Goal: Transaction & Acquisition: Book appointment/travel/reservation

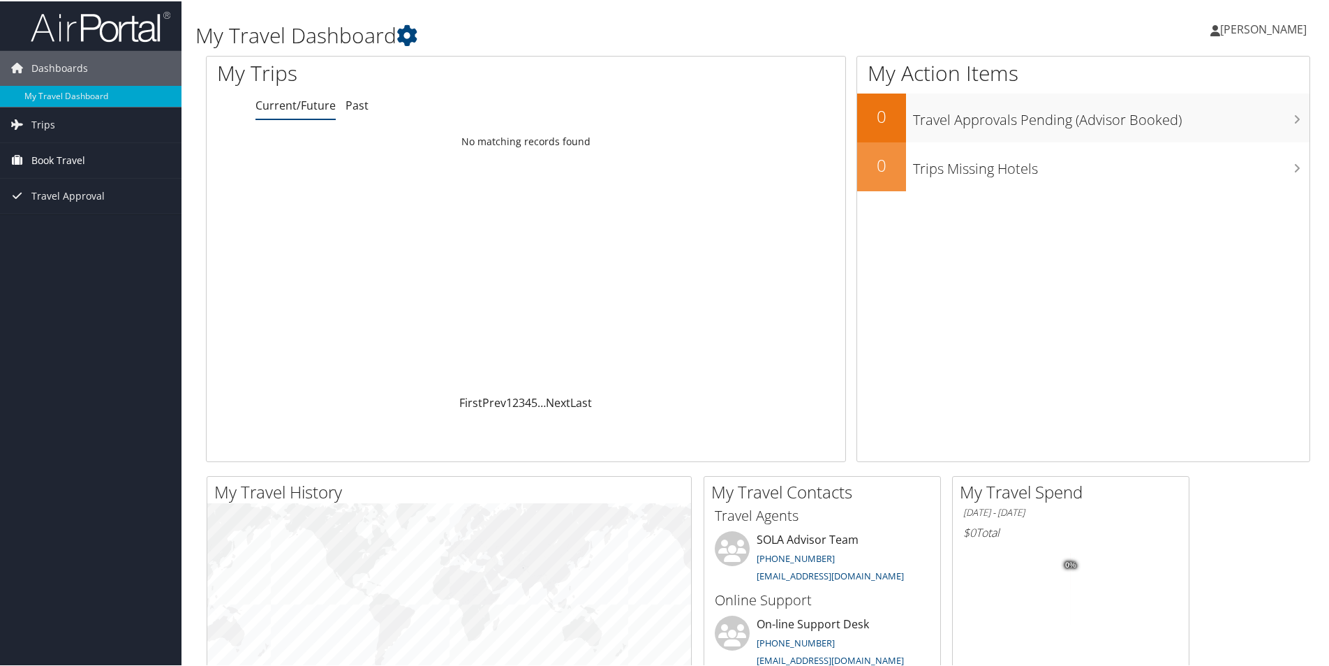
click at [57, 158] on span "Book Travel" at bounding box center [58, 159] width 54 height 35
click at [69, 207] on link "Book/Manage Online Trips" at bounding box center [90, 207] width 181 height 21
